Goal: Task Accomplishment & Management: Use online tool/utility

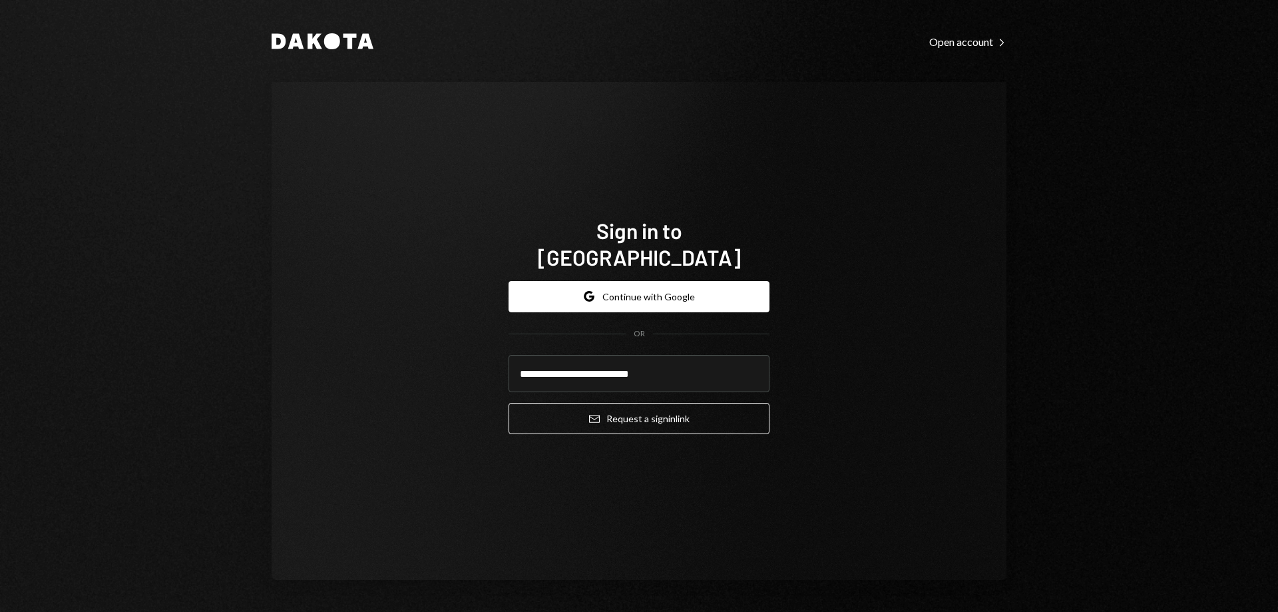
type input "**********"
click at [509, 403] on button "Email Request a sign in link" at bounding box center [639, 418] width 261 height 31
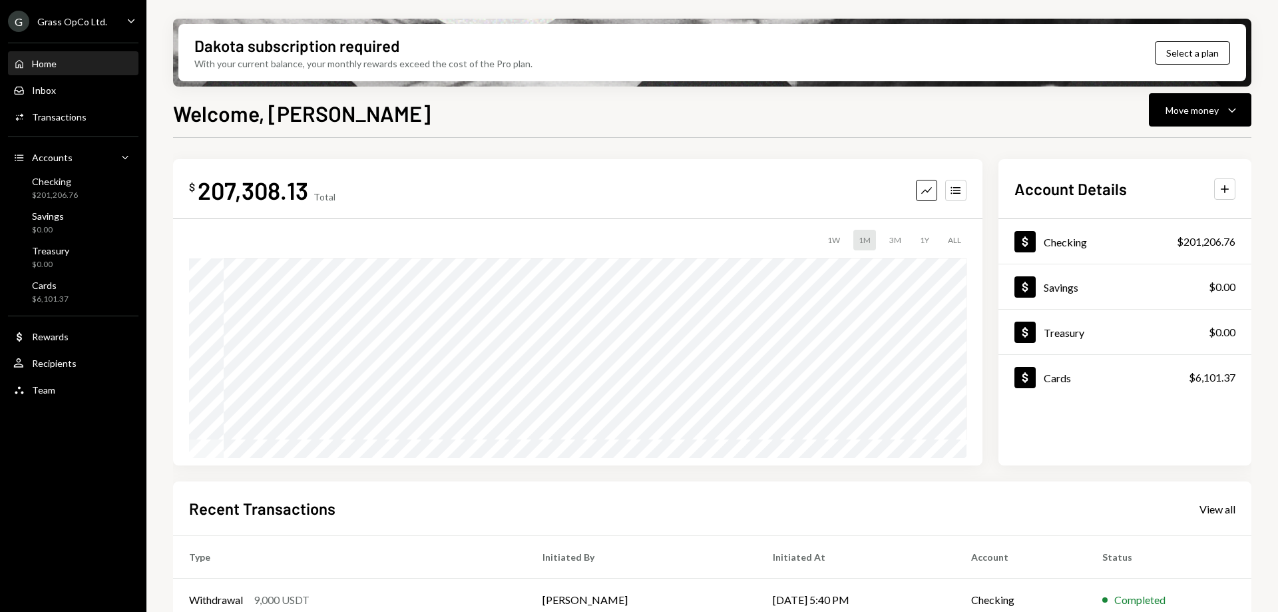
drag, startPoint x: 512, startPoint y: 156, endPoint x: 482, endPoint y: 149, distance: 30.7
drag, startPoint x: 482, startPoint y: 149, endPoint x: 389, endPoint y: 142, distance: 93.4
click at [389, 142] on div "$ 207,308.13 Total Graph Accounts 1W 1M 3M 1Y ALL Account Details Plus Dollar C…" at bounding box center [712, 478] width 1078 height 680
drag, startPoint x: 383, startPoint y: 142, endPoint x: 367, endPoint y: 146, distance: 15.8
drag, startPoint x: 367, startPoint y: 146, endPoint x: 320, endPoint y: 140, distance: 48.4
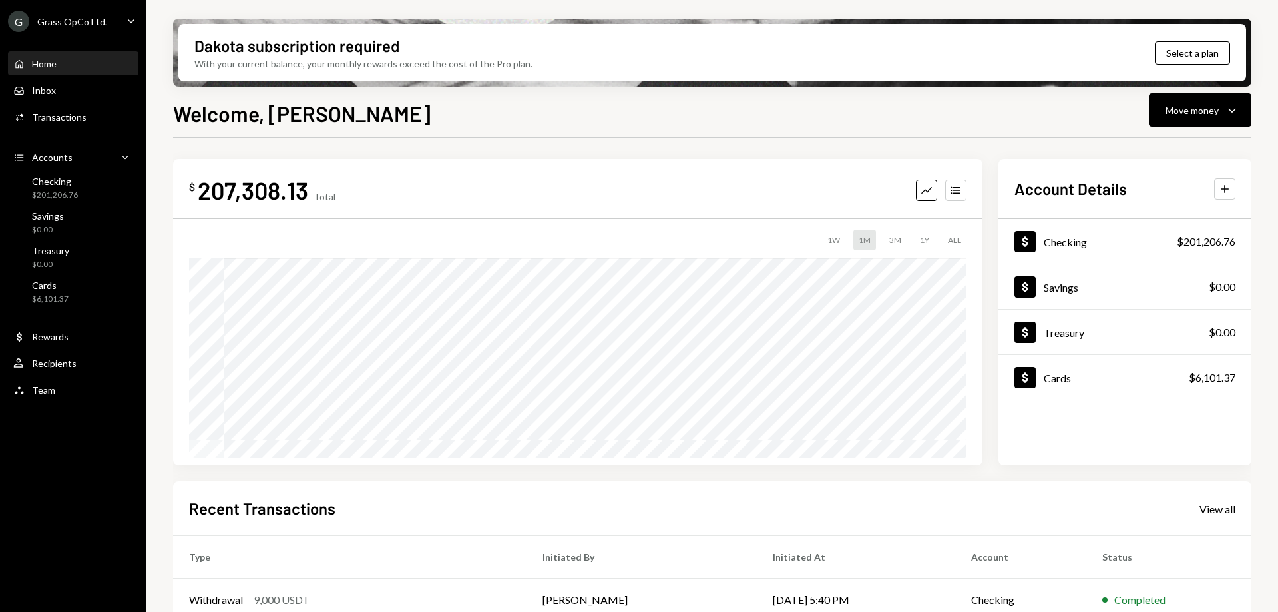
click at [367, 146] on div "$ 207,308.13 Total Graph Accounts 1W 1M 3M 1Y ALL Account Details Plus Dollar C…" at bounding box center [712, 478] width 1078 height 680
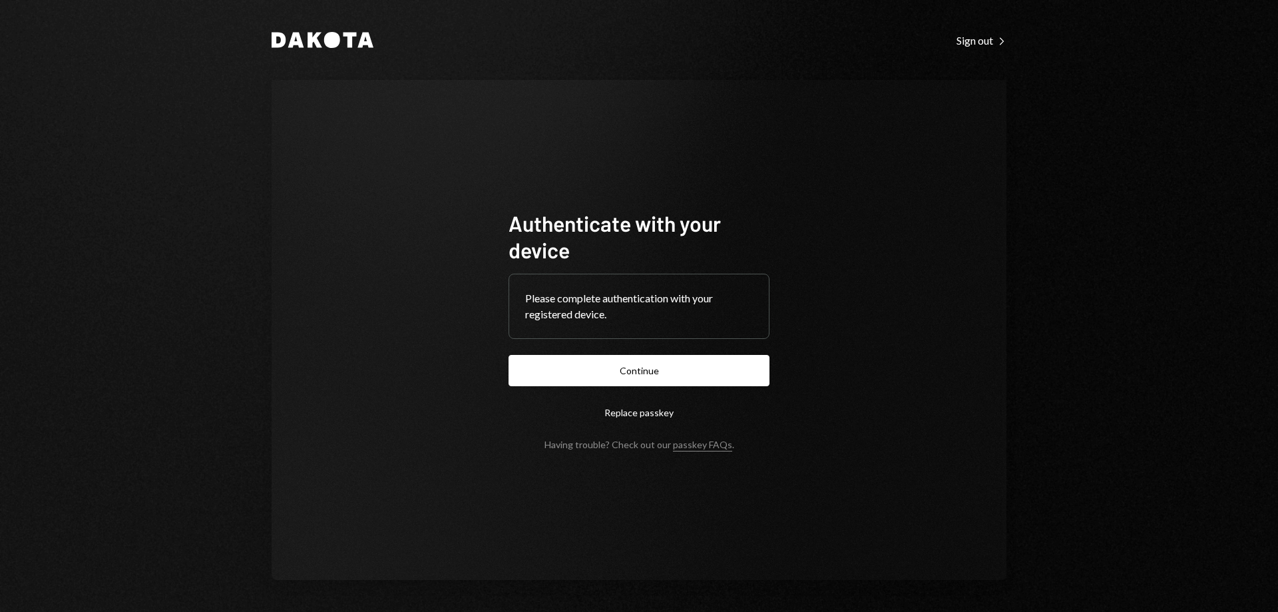
click at [585, 378] on button "Continue" at bounding box center [639, 370] width 261 height 31
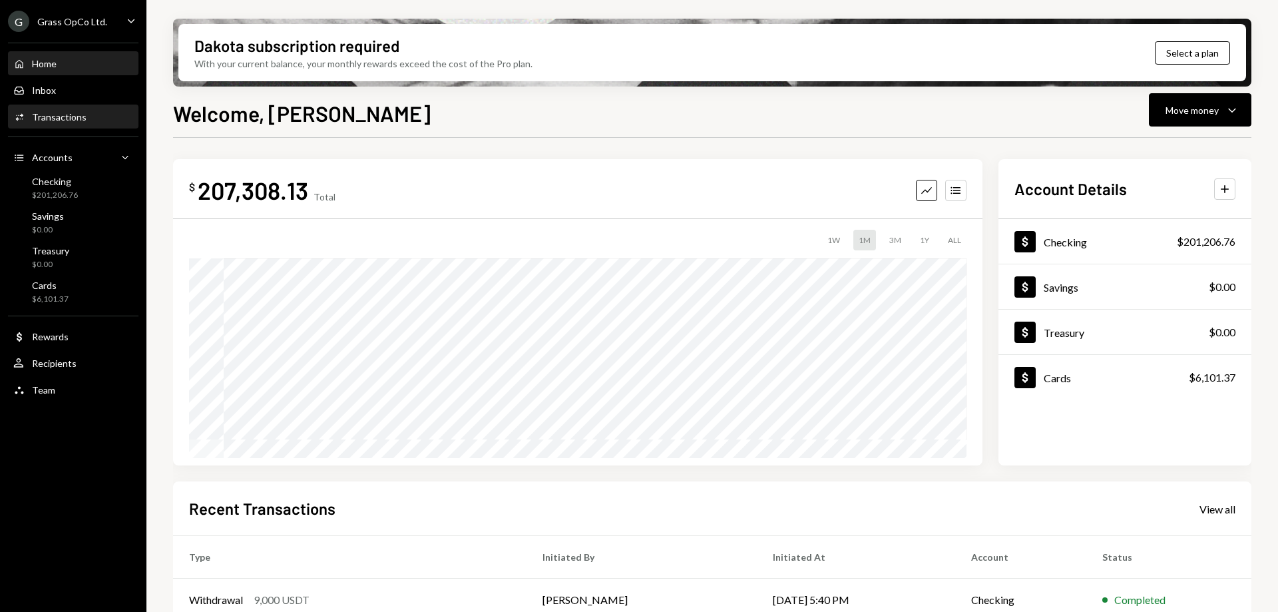
click at [76, 105] on link "Activities Transactions" at bounding box center [73, 117] width 130 height 24
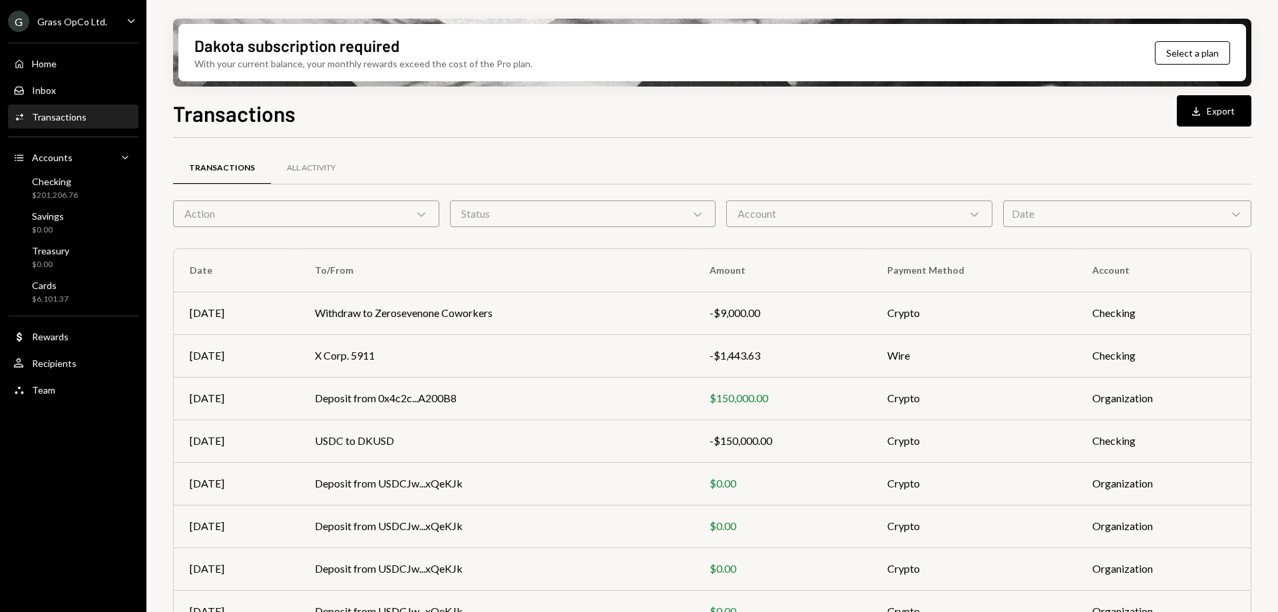
drag, startPoint x: 469, startPoint y: 250, endPoint x: 461, endPoint y: 246, distance: 8.7
drag, startPoint x: 461, startPoint y: 246, endPoint x: 443, endPoint y: 240, distance: 19.6
click at [444, 240] on div "Transactions All Activity Action Chevron Down Status Chevron Down Account Chevr…" at bounding box center [712, 466] width 1078 height 614
drag, startPoint x: 417, startPoint y: 236, endPoint x: 405, endPoint y: 234, distance: 12.1
click at [405, 234] on div "Transactions All Activity Action Chevron Down Status Chevron Down Account Chevr…" at bounding box center [712, 466] width 1078 height 614
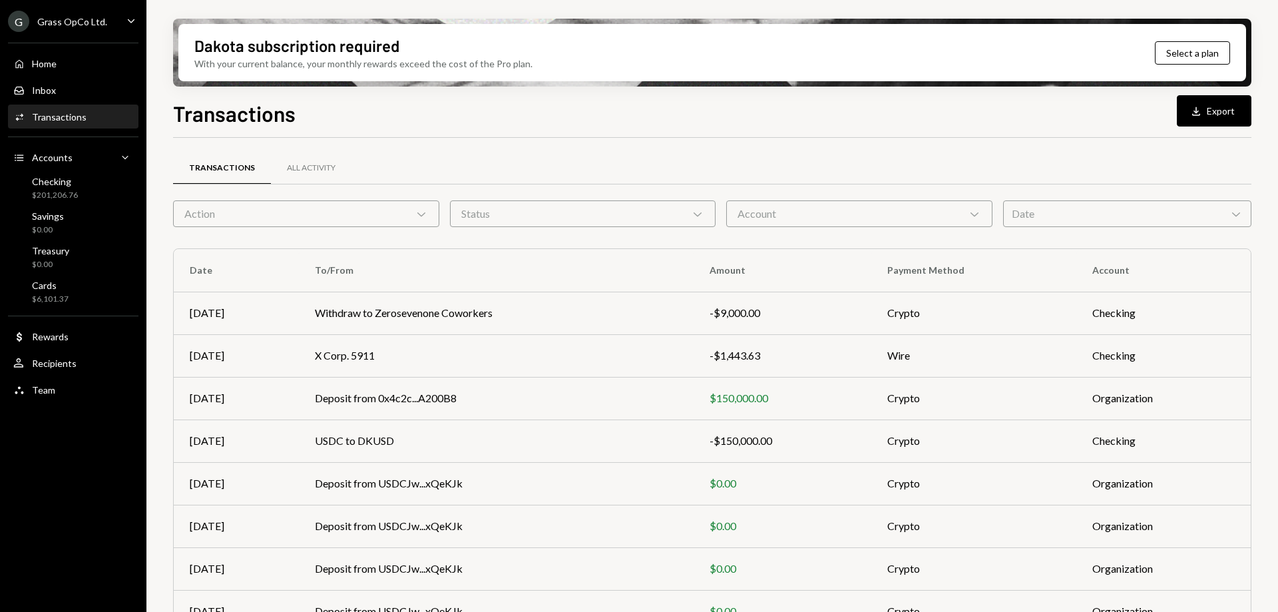
click at [387, 234] on div "Transactions All Activity Action Chevron Down Status Chevron Down Account Chevr…" at bounding box center [712, 466] width 1078 height 614
drag, startPoint x: 580, startPoint y: 252, endPoint x: 553, endPoint y: 246, distance: 27.9
drag, startPoint x: 553, startPoint y: 246, endPoint x: 537, endPoint y: 234, distance: 19.6
click at [504, 237] on div "Transactions All Activity Action Chevron Down Status Chevron Down Account Chevr…" at bounding box center [712, 466] width 1078 height 614
click at [1214, 120] on button "Download Export" at bounding box center [1214, 110] width 75 height 31
